Goal: Task Accomplishment & Management: Manage account settings

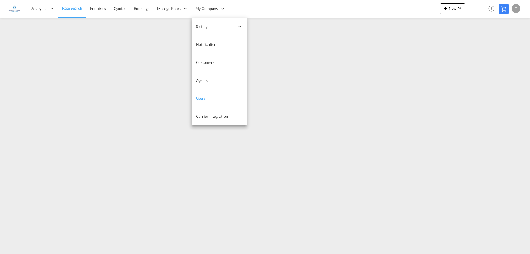
click at [200, 100] on span "Users" at bounding box center [201, 98] width 10 height 5
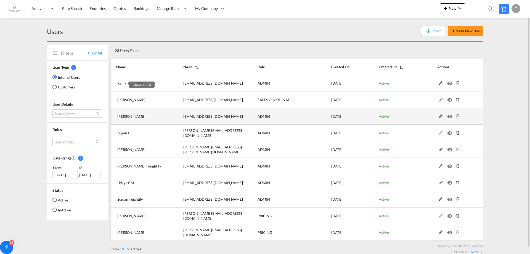
scroll to position [6, 0]
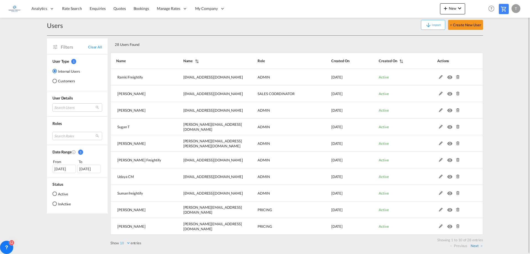
click at [474, 246] on link "Next" at bounding box center [477, 245] width 12 height 5
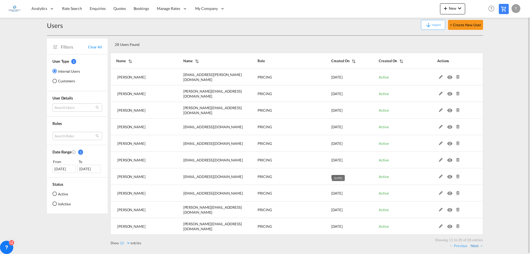
click at [476, 245] on link "Next" at bounding box center [477, 245] width 12 height 5
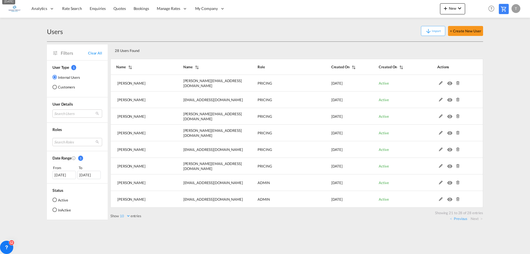
scroll to position [0, 0]
click at [458, 217] on link "Previous" at bounding box center [458, 218] width 17 height 5
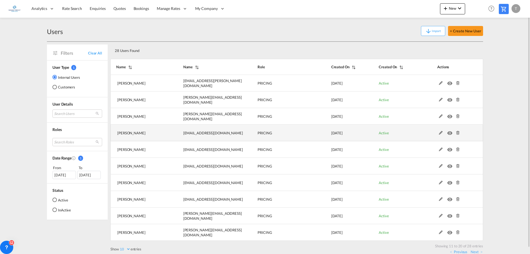
click at [440, 131] on md-icon at bounding box center [440, 133] width 7 height 4
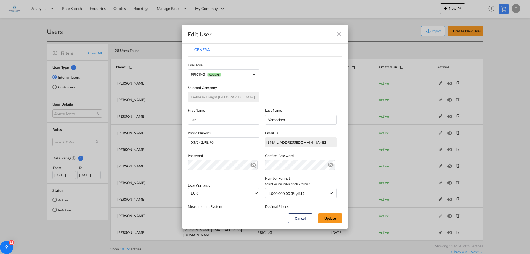
scroll to position [94, 0]
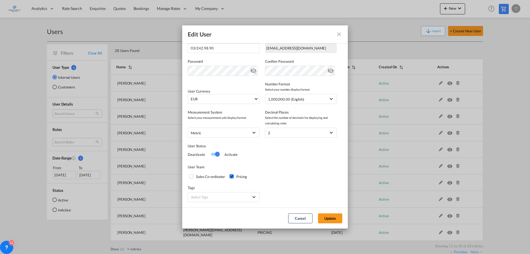
click at [250, 69] on md-icon "icon-eye-off" at bounding box center [253, 69] width 7 height 7
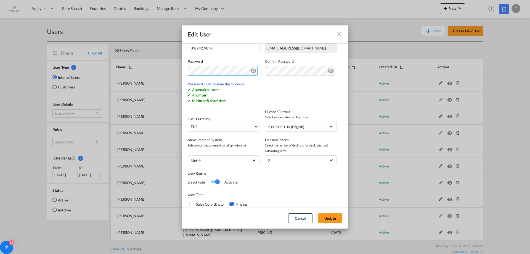
click at [180, 72] on div "Edit User General General User Type Internal Internal Customer User Role PRICIN…" at bounding box center [265, 127] width 530 height 254
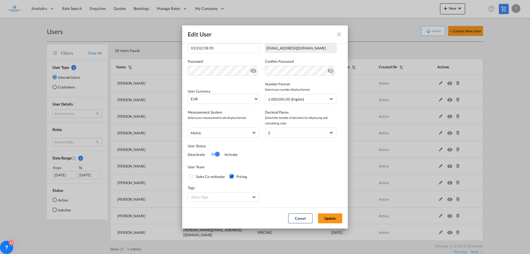
click at [327, 70] on md-icon "icon-eye-off" at bounding box center [330, 69] width 7 height 7
click at [331, 217] on button "Update" at bounding box center [330, 218] width 24 height 10
